Goal: Transaction & Acquisition: Purchase product/service

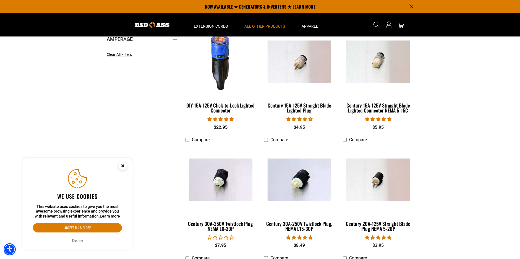
scroll to position [85, 0]
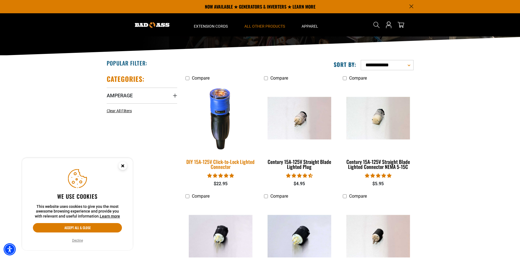
click at [210, 161] on div "DIY 15A-125V Click-to-Lock Lighted Connector" at bounding box center [221, 164] width 71 height 10
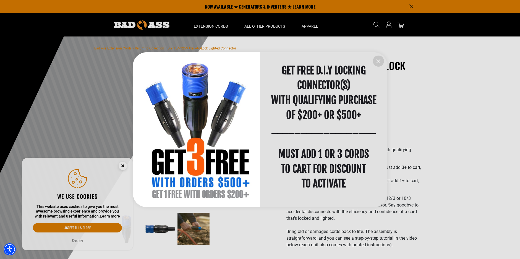
click at [196, 226] on div at bounding box center [260, 129] width 520 height 259
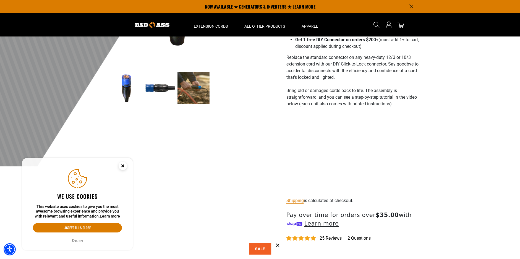
scroll to position [85, 0]
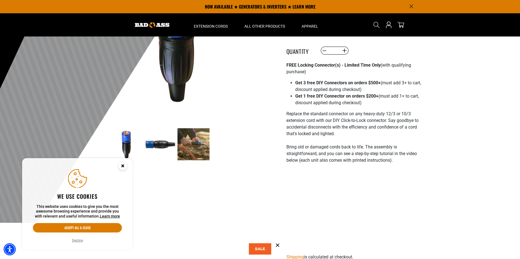
click at [126, 149] on img at bounding box center [127, 144] width 32 height 32
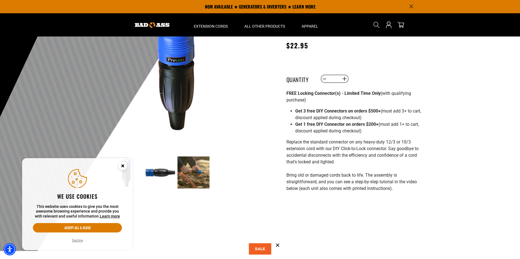
scroll to position [0, 0]
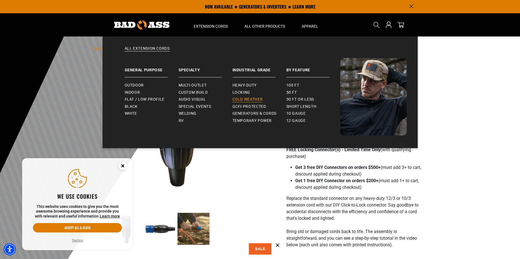
click at [237, 99] on span "Cold Weather" at bounding box center [248, 99] width 30 height 5
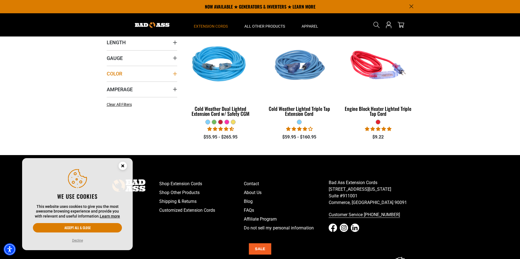
scroll to position [53, 0]
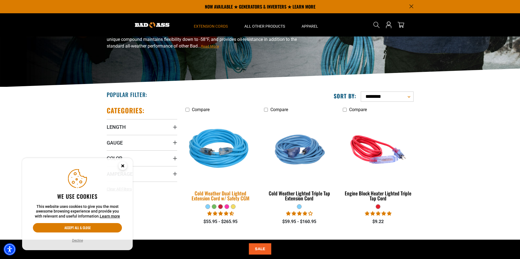
click at [213, 139] on img at bounding box center [220, 149] width 77 height 71
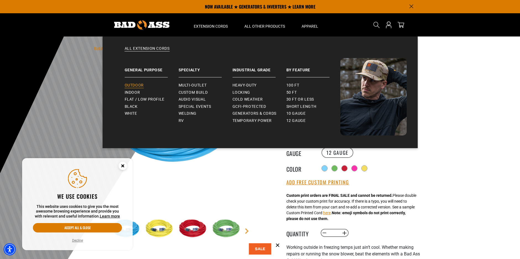
click at [132, 86] on span "Outdoor" at bounding box center [134, 85] width 19 height 5
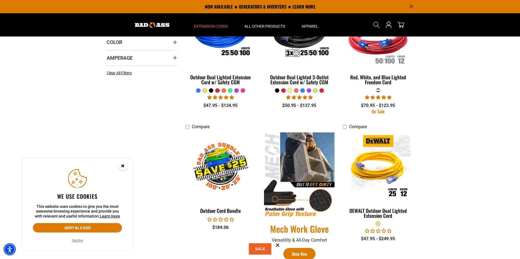
scroll to position [85, 0]
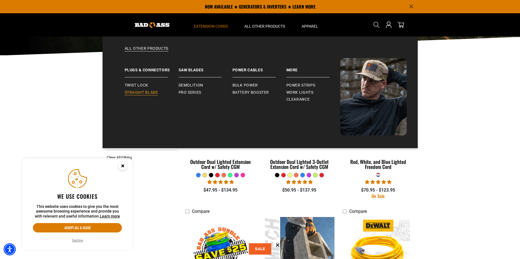
click at [145, 92] on span "Straight Blade" at bounding box center [141, 92] width 33 height 5
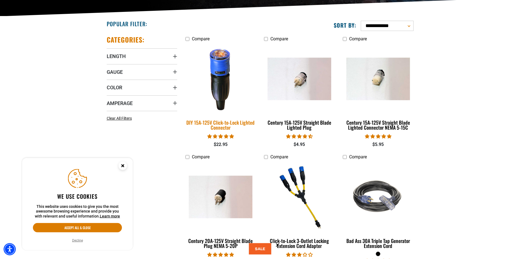
scroll to position [141, 0]
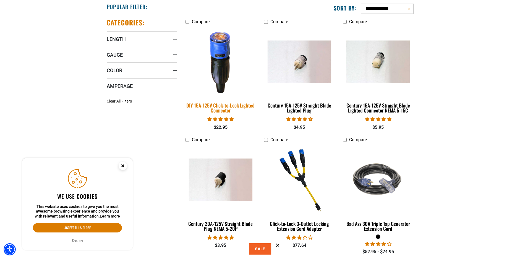
click at [223, 106] on div "DIY 15A-125V Click-to-Lock Lighted Connector" at bounding box center [221, 108] width 71 height 10
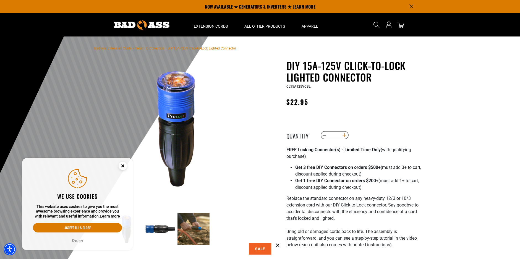
click at [345, 140] on button "Increase quantity for DIY 15A-125V Click-to-Lock Lighted Connector" at bounding box center [344, 134] width 9 height 9
type input "*"
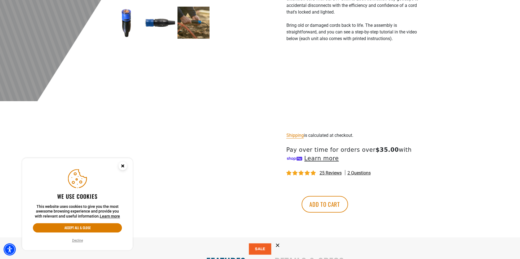
scroll to position [254, 0]
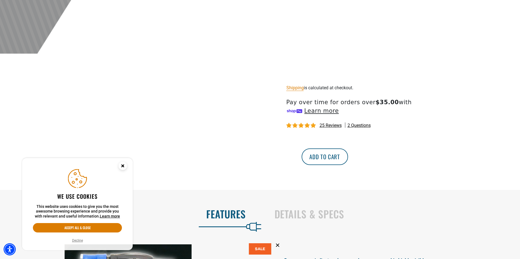
click at [348, 165] on button "Add to cart" at bounding box center [325, 156] width 46 height 17
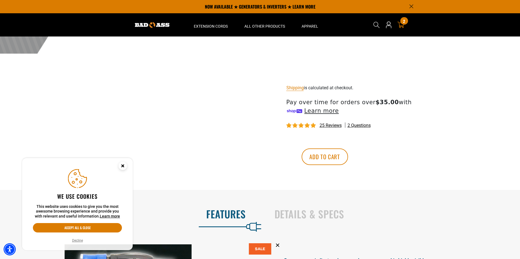
click at [404, 20] on span "2" at bounding box center [404, 21] width 2 height 4
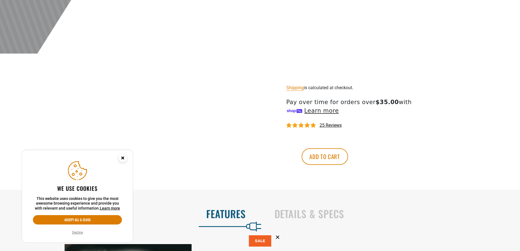
scroll to position [254, 0]
